Goal: Entertainment & Leisure: Consume media (video, audio)

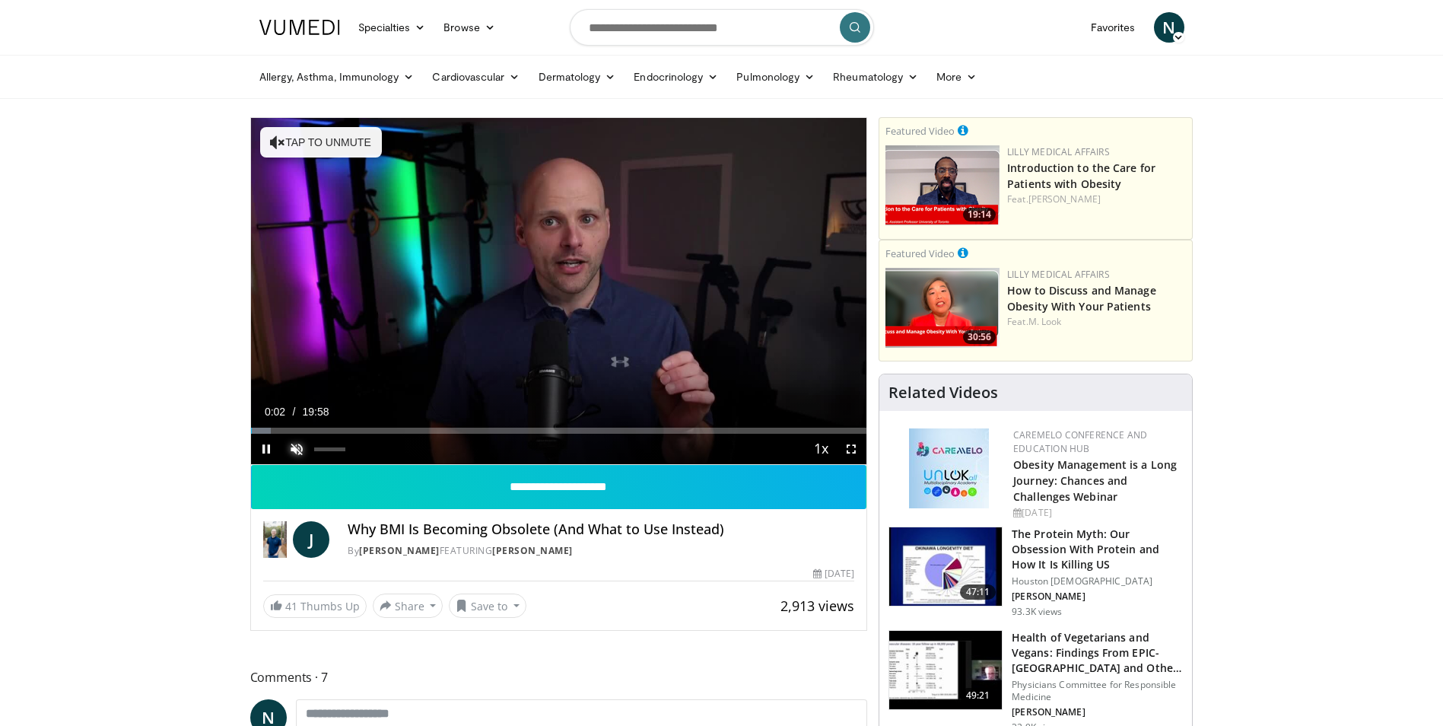
click at [295, 446] on span "Video Player" at bounding box center [296, 449] width 30 height 30
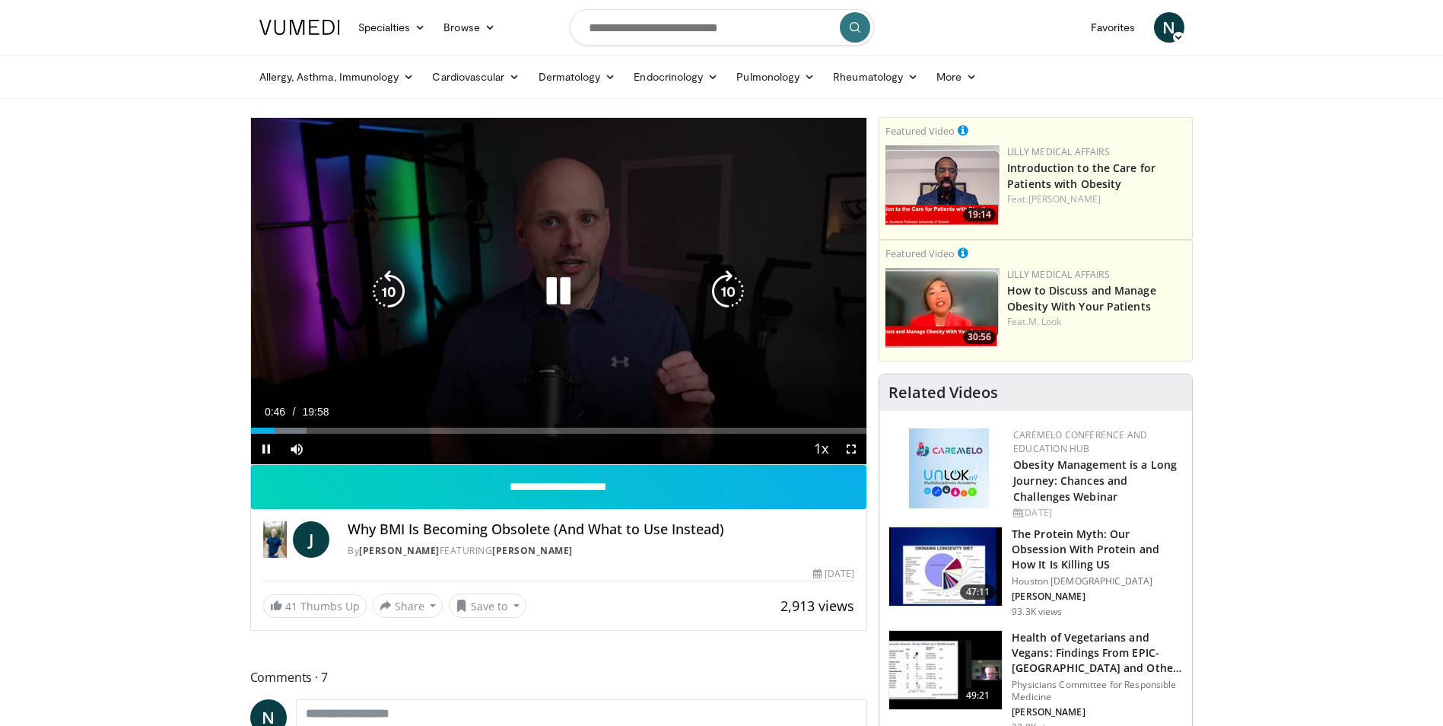
click at [562, 288] on icon "Video Player" at bounding box center [558, 291] width 43 height 43
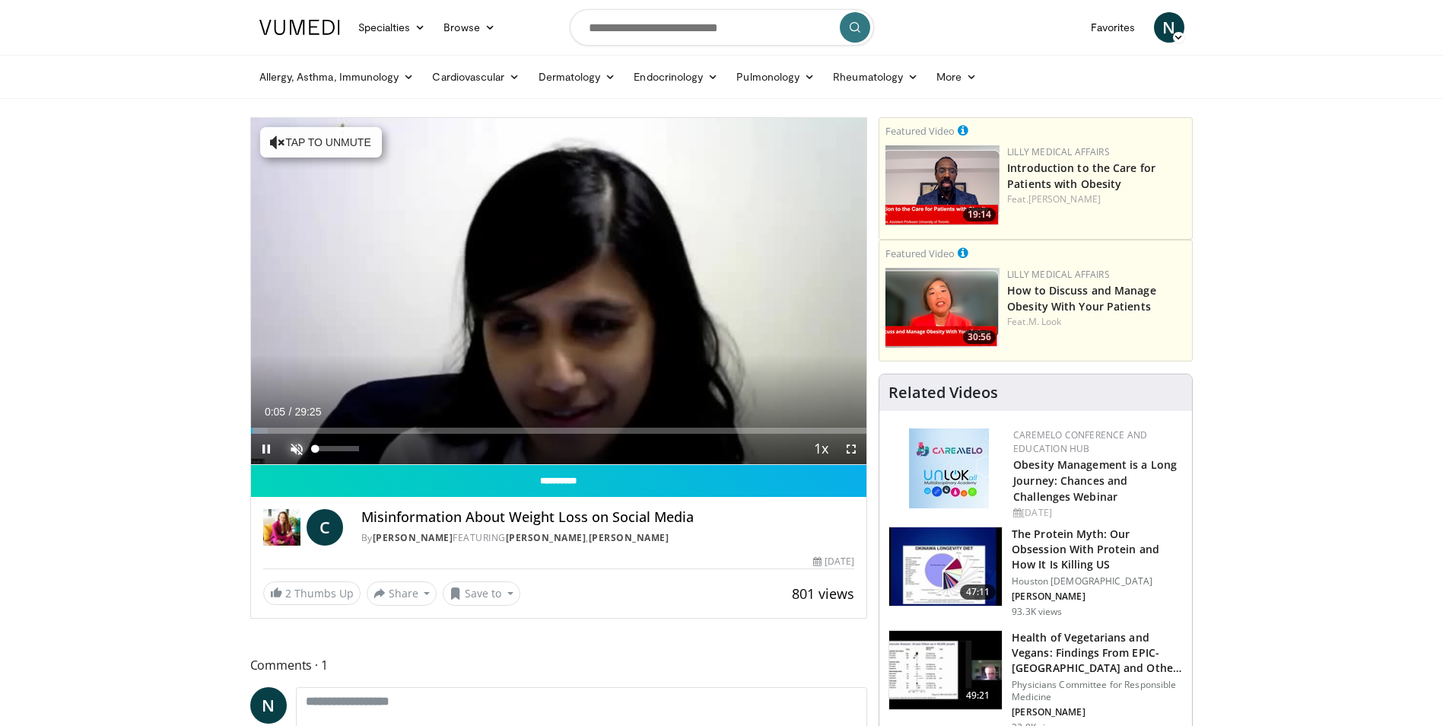
click at [297, 449] on span "Video Player" at bounding box center [296, 449] width 30 height 30
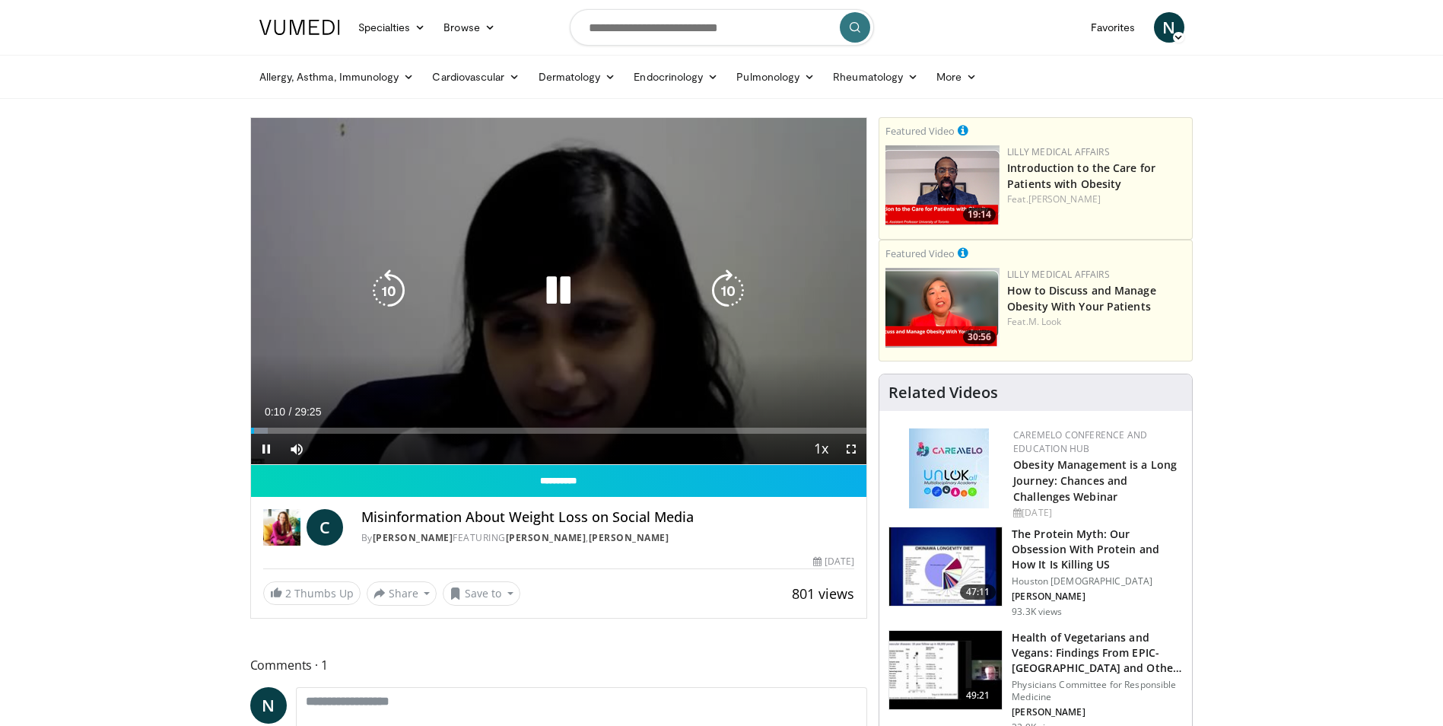
click at [553, 287] on icon "Video Player" at bounding box center [558, 290] width 43 height 43
